Goal: Task Accomplishment & Management: Complete application form

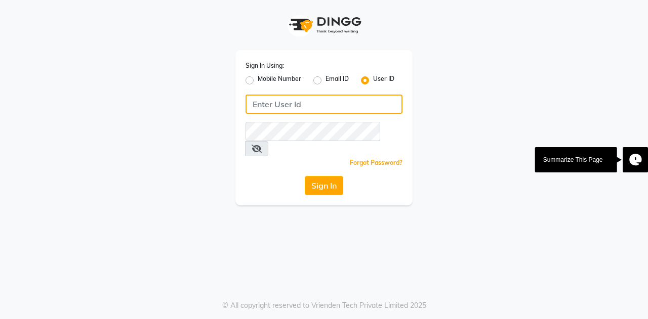
click at [294, 102] on input "Username" at bounding box center [323, 104] width 157 height 19
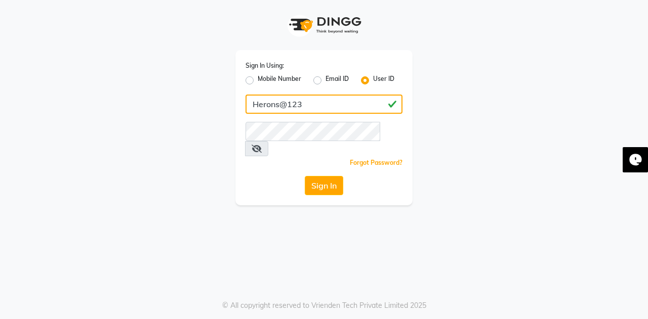
type input "Herons@123"
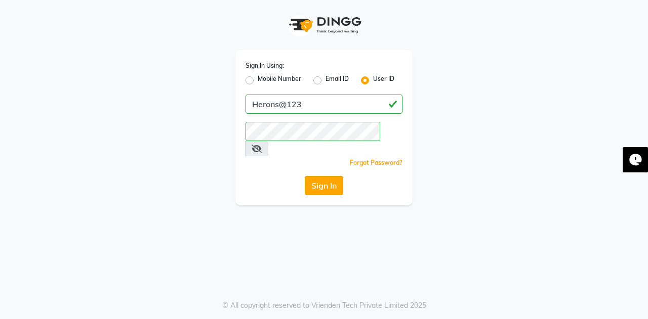
click at [320, 176] on button "Sign In" at bounding box center [324, 185] width 38 height 19
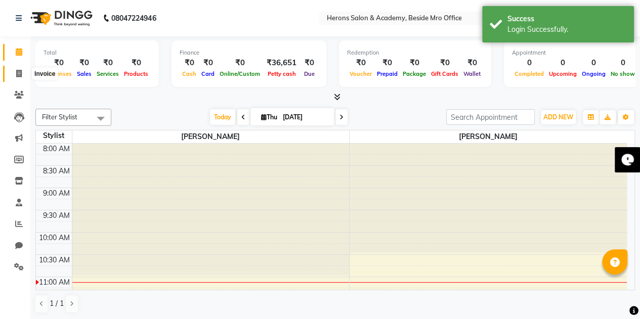
click at [14, 73] on span at bounding box center [19, 74] width 18 height 12
select select "7758"
select select "service"
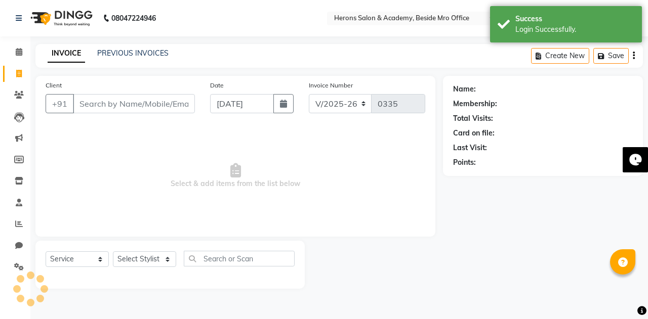
click at [100, 106] on input "Client" at bounding box center [134, 103] width 122 height 19
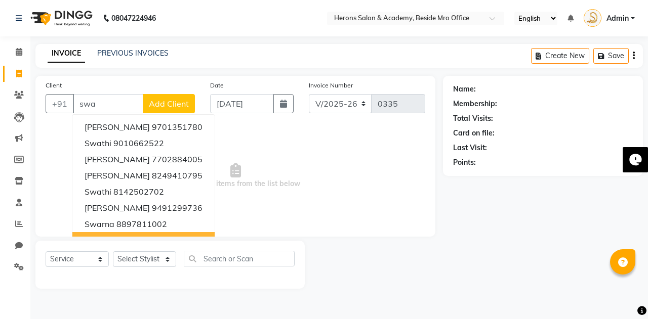
type input "swa"
click at [139, 256] on select "Select Stylist [PERSON_NAME] [PERSON_NAME]" at bounding box center [144, 260] width 63 height 16
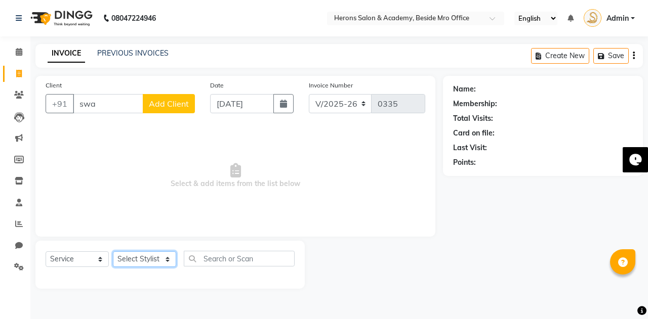
select select "69272"
click at [113, 252] on select "Select Stylist [PERSON_NAME] [PERSON_NAME]" at bounding box center [144, 260] width 63 height 16
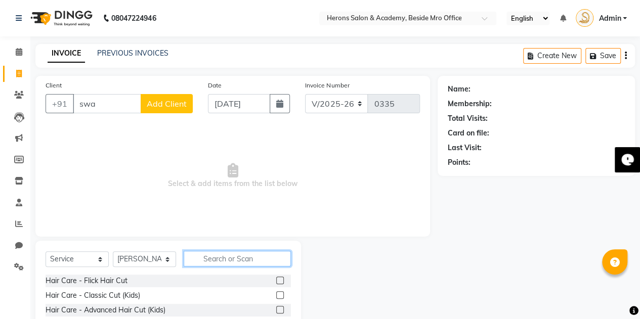
click at [217, 260] on input "text" at bounding box center [237, 259] width 107 height 16
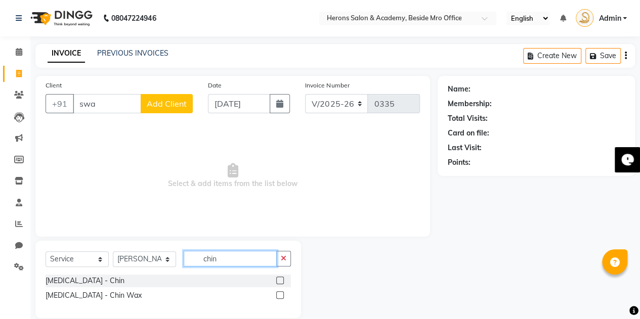
type input "chin"
click at [279, 293] on label at bounding box center [280, 296] width 8 height 8
click at [279, 293] on input "checkbox" at bounding box center [279, 296] width 7 height 7
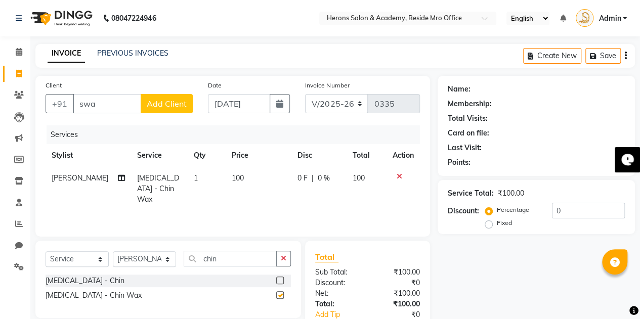
checkbox input "false"
click at [285, 258] on icon "button" at bounding box center [284, 258] width 6 height 7
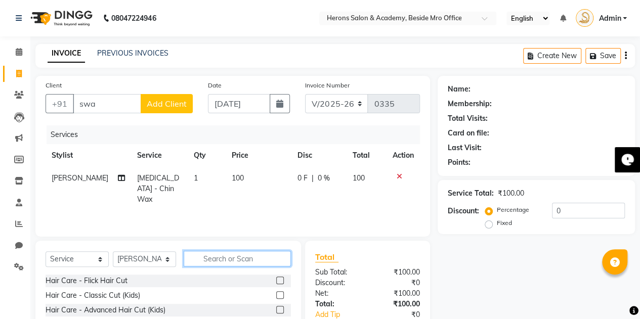
click at [220, 260] on input "text" at bounding box center [237, 259] width 107 height 16
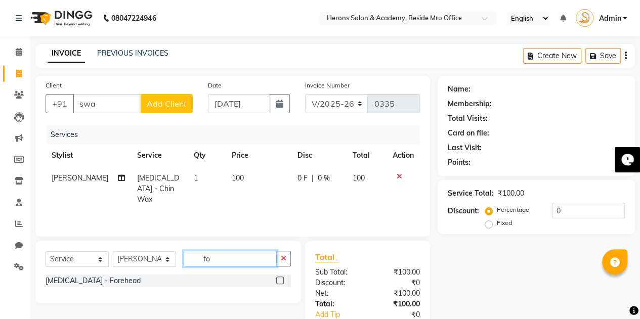
type input "fo"
click at [276, 277] on label at bounding box center [280, 281] width 8 height 8
click at [276, 278] on input "checkbox" at bounding box center [279, 281] width 7 height 7
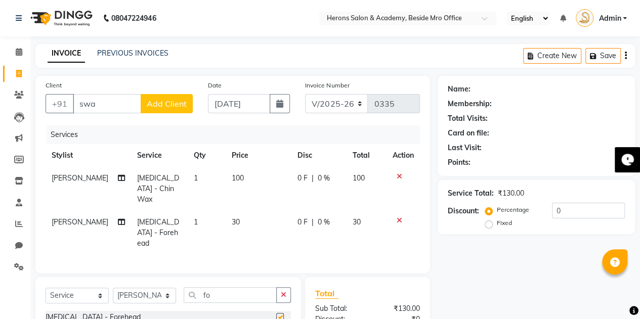
checkbox input "false"
click at [281, 292] on icon "button" at bounding box center [284, 295] width 6 height 7
click at [219, 287] on input "text" at bounding box center [237, 295] width 107 height 16
type input "ey"
click at [277, 313] on label at bounding box center [280, 317] width 8 height 8
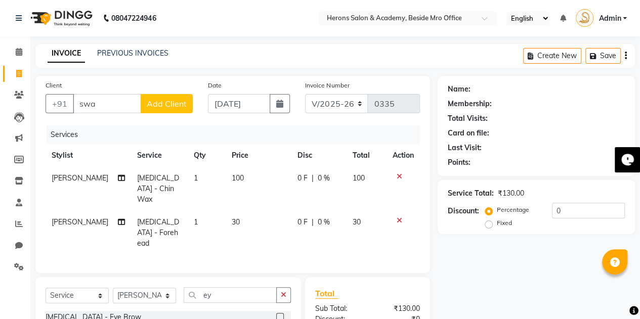
click at [277, 314] on input "checkbox" at bounding box center [279, 317] width 7 height 7
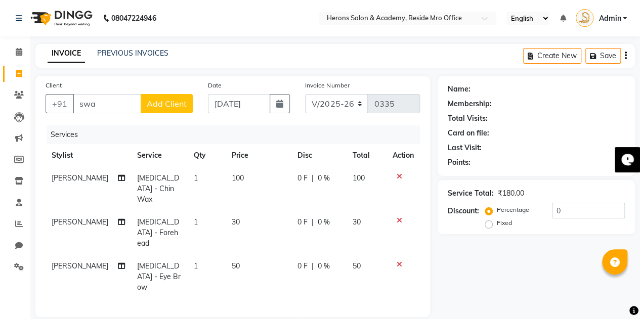
checkbox input "false"
click at [94, 105] on input "swa" at bounding box center [107, 103] width 68 height 19
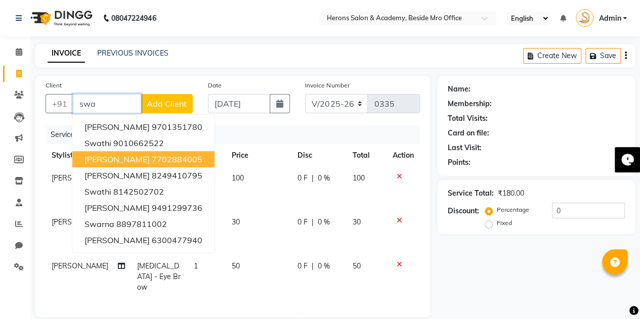
click at [95, 156] on span "[PERSON_NAME]" at bounding box center [117, 159] width 65 height 10
type input "7702884005"
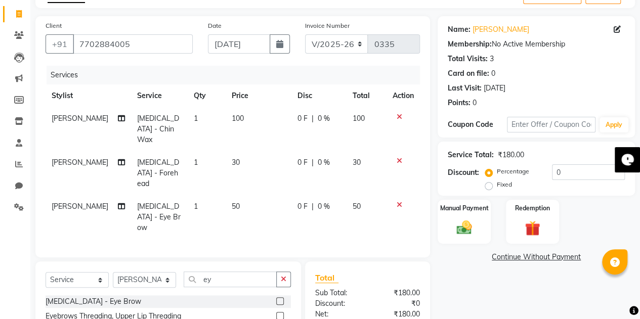
scroll to position [119, 0]
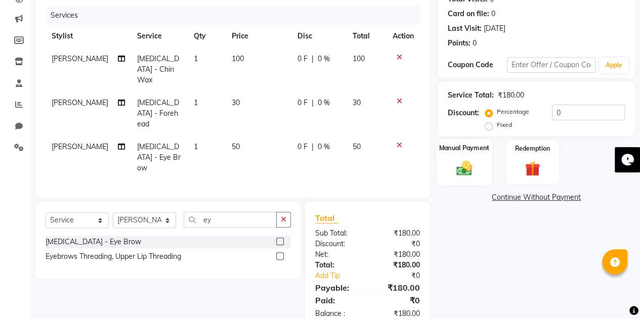
click at [465, 155] on div "Manual Payment" at bounding box center [464, 162] width 55 height 46
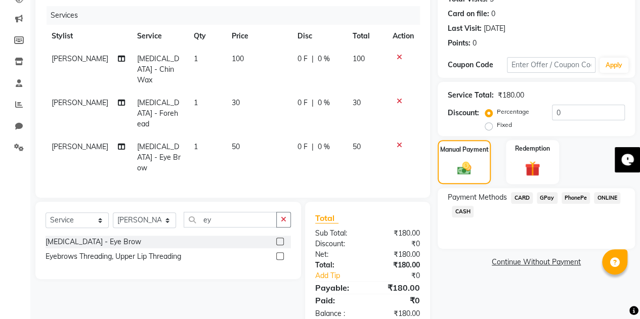
click at [461, 211] on span "CASH" at bounding box center [463, 212] width 22 height 12
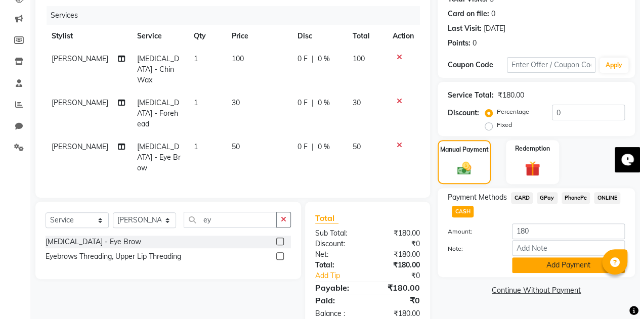
click at [556, 263] on button "Add Payment" at bounding box center [568, 266] width 113 height 16
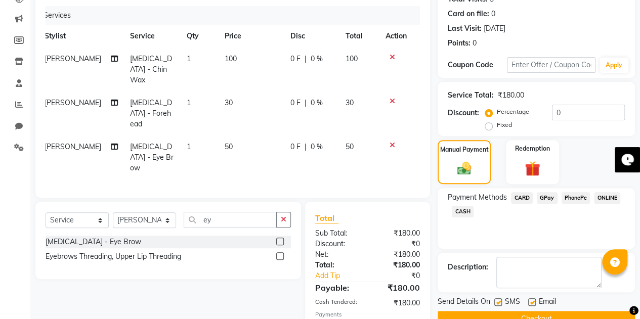
scroll to position [155, 0]
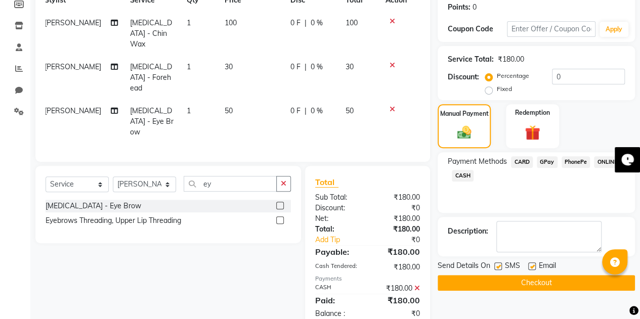
click at [534, 279] on button "Checkout" at bounding box center [536, 283] width 197 height 16
